Goal: Navigation & Orientation: Find specific page/section

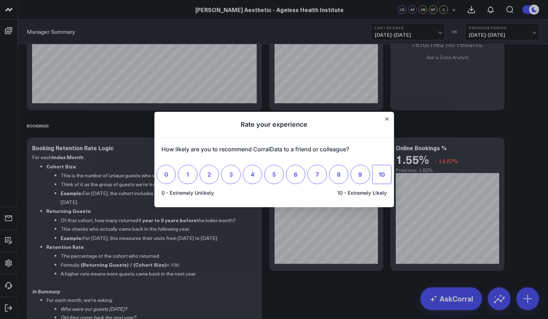
click at [381, 177] on span "10" at bounding box center [381, 174] width 6 height 7
click at [382, 175] on input "10" at bounding box center [382, 175] width 0 height 0
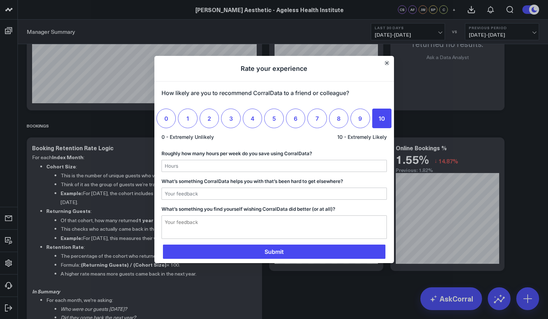
click at [386, 63] on icon "Close" at bounding box center [386, 62] width 3 height 3
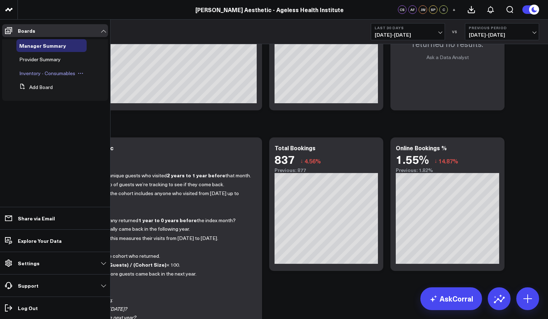
click at [22, 74] on span "Inventory - Consumables" at bounding box center [47, 73] width 56 height 7
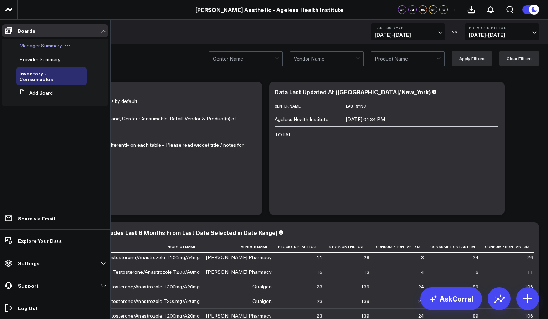
click at [25, 45] on span "Manager Summary" at bounding box center [40, 45] width 43 height 7
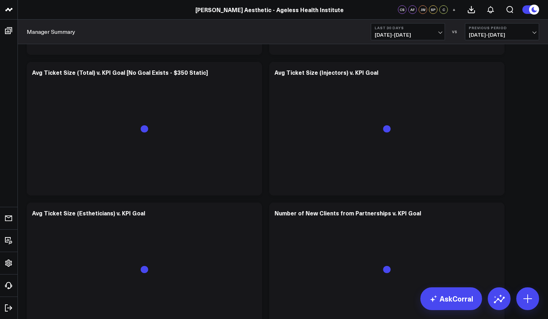
scroll to position [2083, 0]
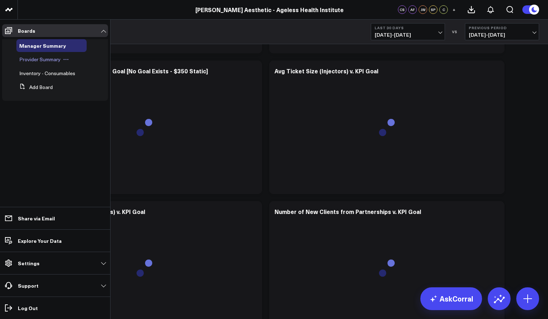
click at [30, 62] on span "Provider Summary" at bounding box center [39, 59] width 41 height 7
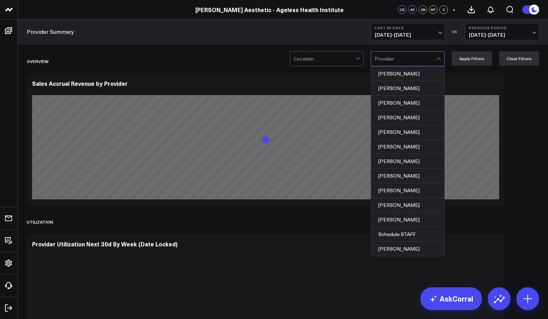
click at [399, 64] on div at bounding box center [405, 59] width 62 height 14
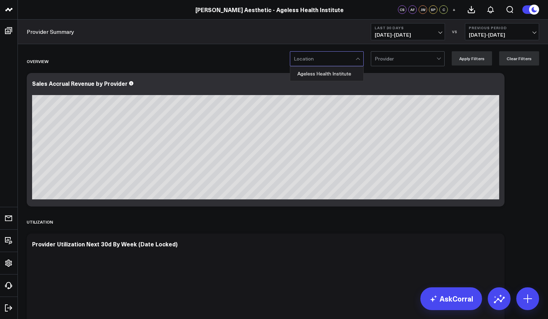
click at [355, 60] on div at bounding box center [325, 59] width 62 height 14
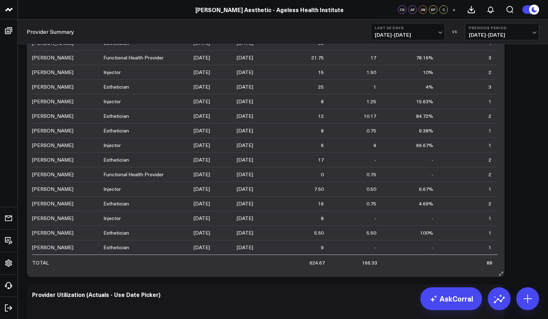
scroll to position [231, 0]
